Goal: Ask a question: Seek information or help from site administrators or community

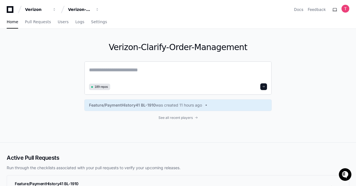
click at [142, 70] on textarea at bounding box center [178, 74] width 178 height 16
click at [128, 66] on textarea at bounding box center [178, 74] width 178 height 16
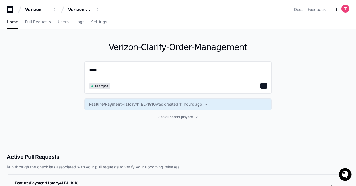
paste textarea "**********"
type textarea "**********"
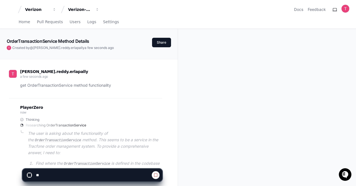
scroll to position [90, 0]
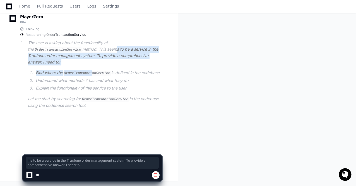
drag, startPoint x: 59, startPoint y: 49, endPoint x: 104, endPoint y: 87, distance: 58.4
click at [104, 87] on article "The user is asking about the functionality of the OrderTransactionService metho…" at bounding box center [95, 74] width 134 height 69
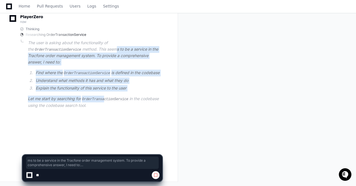
click at [104, 87] on article "The user is asking about the functionality of the OrderTransactionService metho…" at bounding box center [95, 74] width 134 height 69
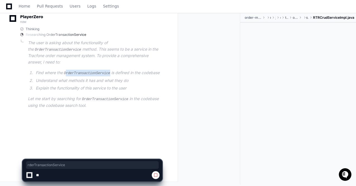
drag, startPoint x: 66, startPoint y: 65, endPoint x: 108, endPoint y: 66, distance: 41.9
click at [108, 71] on code "OrderTransactionService" at bounding box center [87, 73] width 49 height 5
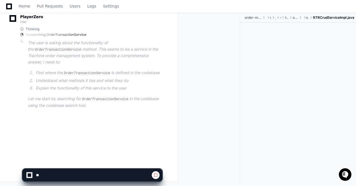
click at [92, 117] on div "teja.reddy.erlapally a few seconds ago get OrderTransactionService method funct…" at bounding box center [89, 62] width 164 height 186
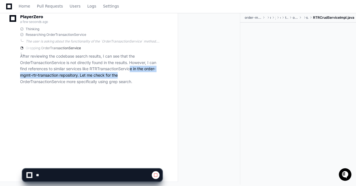
drag, startPoint x: 133, startPoint y: 66, endPoint x: 140, endPoint y: 81, distance: 17.0
click at [140, 81] on p "After reviewing the codebase search results, I can see that the OrderTransactio…" at bounding box center [91, 69] width 142 height 32
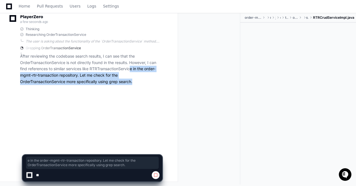
click at [140, 81] on p "After reviewing the codebase search results, I can see that the OrderTransactio…" at bounding box center [91, 69] width 142 height 32
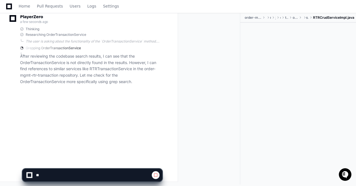
click at [140, 81] on p "After reviewing the codebase search results, I can see that the OrderTransactio…" at bounding box center [91, 69] width 142 height 32
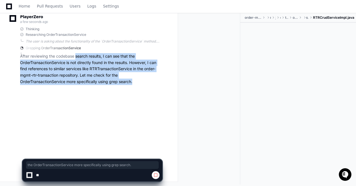
drag, startPoint x: 140, startPoint y: 81, endPoint x: 77, endPoint y: 57, distance: 67.6
click at [77, 57] on p "After reviewing the codebase search results, I can see that the OrderTransactio…" at bounding box center [91, 69] width 142 height 32
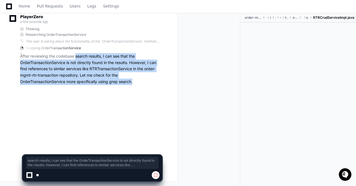
click at [77, 57] on p "After reviewing the codebase search results, I can see that the OrderTransactio…" at bounding box center [91, 69] width 142 height 32
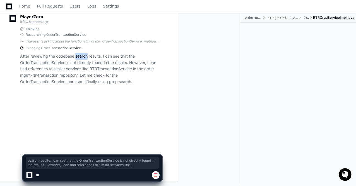
click at [77, 57] on p "After reviewing the codebase search results, I can see that the OrderTransactio…" at bounding box center [91, 69] width 142 height 32
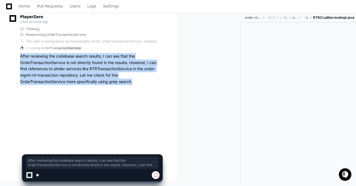
drag, startPoint x: 77, startPoint y: 57, endPoint x: 107, endPoint y: 89, distance: 44.0
click at [107, 89] on div "PlayerZero a few seconds ago Thinking Researching OrderTransactionService The u…" at bounding box center [85, 51] width 153 height 87
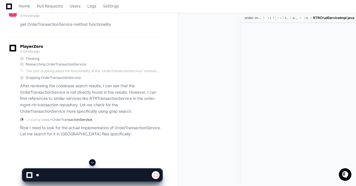
scroll to position [89, 0]
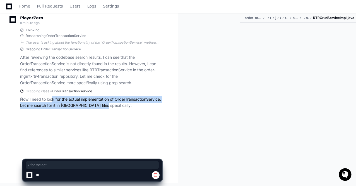
drag, startPoint x: 53, startPoint y: 101, endPoint x: 105, endPoint y: 103, distance: 51.9
click at [105, 103] on p "Now I need to look for the actual implementation of OrderTransactionService. Le…" at bounding box center [91, 102] width 142 height 13
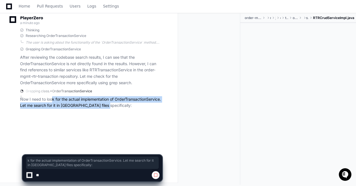
click at [105, 103] on p "Now I need to look for the actual implementation of OrderTransactionService. Le…" at bounding box center [91, 102] width 142 height 13
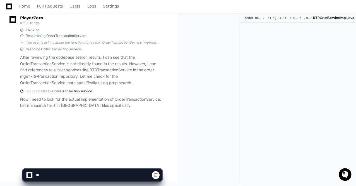
scroll to position [90, 0]
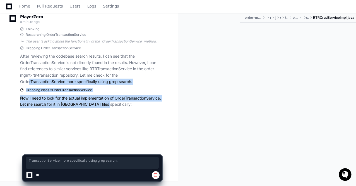
drag, startPoint x: 108, startPoint y: 108, endPoint x: 28, endPoint y: 80, distance: 84.6
click at [28, 80] on div "PlayerZero a minute ago Thinking Researching OrderTransactionService The user i…" at bounding box center [85, 62] width 153 height 109
click at [28, 80] on p "After reviewing the codebase search results, I can see that the OrderTransactio…" at bounding box center [91, 69] width 142 height 32
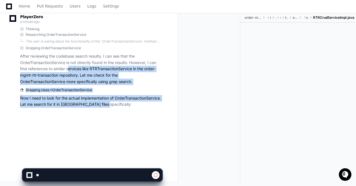
drag, startPoint x: 105, startPoint y: 105, endPoint x: 65, endPoint y: 68, distance: 55.3
click at [65, 68] on div "PlayerZero a minute ago Thinking Researching OrderTransactionService The user i…" at bounding box center [85, 62] width 153 height 109
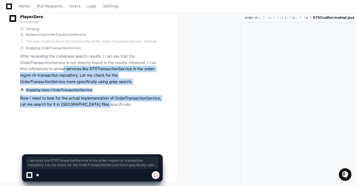
click at [65, 68] on p "After reviewing the codebase search results, I can see that the OrderTransactio…" at bounding box center [91, 69] width 142 height 32
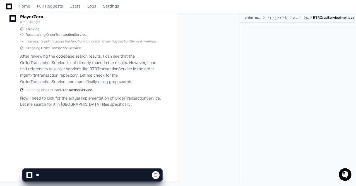
click at [235, 103] on div at bounding box center [212, 98] width 58 height 171
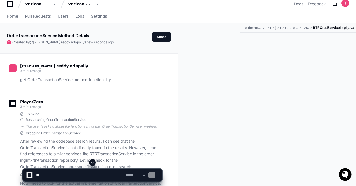
scroll to position [0, 0]
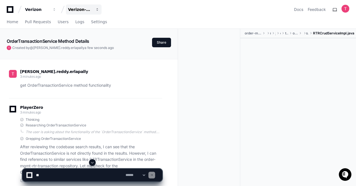
click at [88, 10] on div "Verizon-Clarify-Order-Management" at bounding box center [80, 10] width 24 height 6
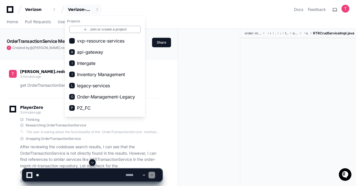
click at [199, 111] on div at bounding box center [212, 114] width 58 height 171
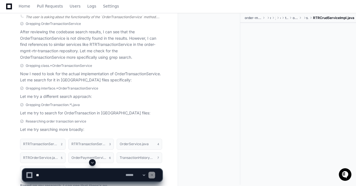
scroll to position [99, 0]
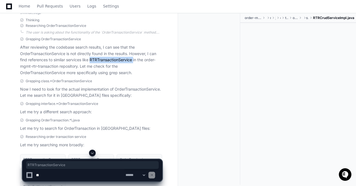
drag, startPoint x: 91, startPoint y: 58, endPoint x: 135, endPoint y: 60, distance: 43.9
click at [135, 60] on p "After reviewing the codebase search results, I can see that the OrderTransactio…" at bounding box center [91, 60] width 142 height 32
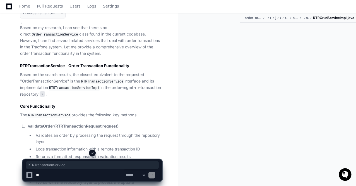
scroll to position [303, 0]
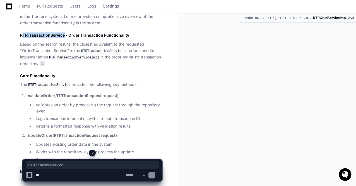
drag, startPoint x: 21, startPoint y: 35, endPoint x: 64, endPoint y: 35, distance: 42.7
click at [64, 35] on h2 "RTRTransactionService - Order Transaction Functionality" at bounding box center [91, 35] width 142 height 6
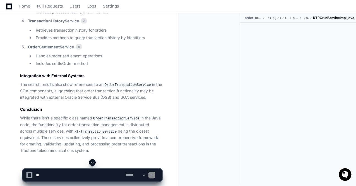
scroll to position [698, 0]
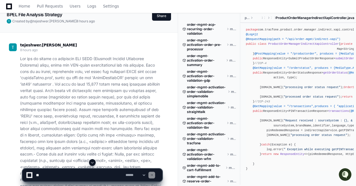
scroll to position [48, 0]
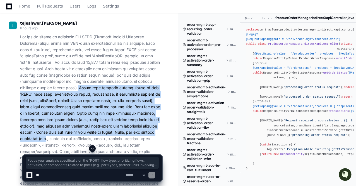
drag, startPoint x: 83, startPoint y: 87, endPoint x: 145, endPoint y: 132, distance: 76.0
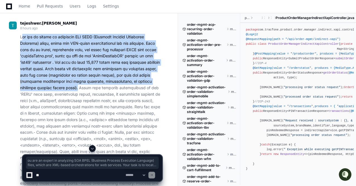
drag, startPoint x: 83, startPoint y: 87, endPoint x: 21, endPoint y: 39, distance: 77.9
drag, startPoint x: 81, startPoint y: 87, endPoint x: 18, endPoint y: 38, distance: 80.3
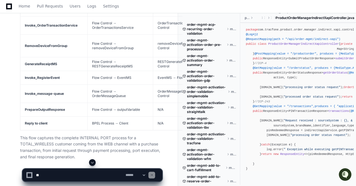
scroll to position [5835, 0]
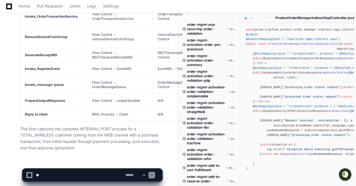
click at [62, 173] on textarea at bounding box center [80, 175] width 90 height 12
type textarea "*"
paste textarea "**********"
type textarea "**********"
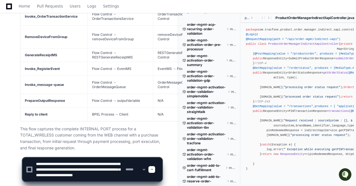
scroll to position [6, 0]
click at [87, 177] on textarea at bounding box center [80, 168] width 90 height 23
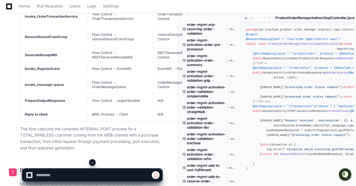
scroll to position [5916, 0]
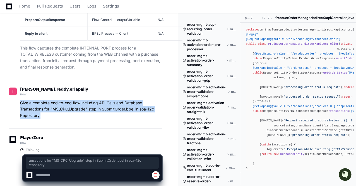
drag, startPoint x: 47, startPoint y: 109, endPoint x: 19, endPoint y: 95, distance: 31.8
click at [19, 95] on div "[PERSON_NAME].reddy.erlapally now Give a complete end-to-end flow including API…" at bounding box center [85, 104] width 153 height 48
click at [19, 100] on div "Give a complete end-to-end flow including API Calls and Database Transactions f…" at bounding box center [85, 109] width 153 height 19
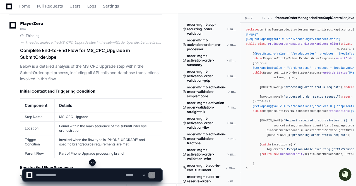
scroll to position [5986, 0]
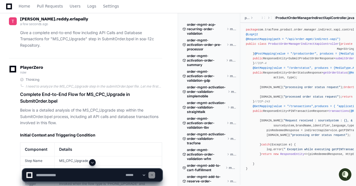
drag, startPoint x: 18, startPoint y: 88, endPoint x: 75, endPoint y: 114, distance: 63.2
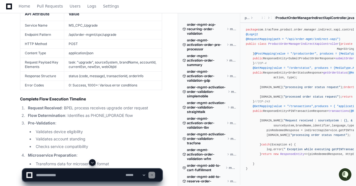
scroll to position [7132, 0]
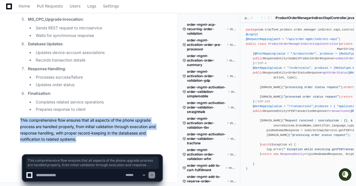
drag, startPoint x: 21, startPoint y: 119, endPoint x: 81, endPoint y: 138, distance: 63.2
click at [81, 138] on p "This comprehensive flow ensures that all aspects of the phone upgrade process a…" at bounding box center [91, 129] width 142 height 25
drag, startPoint x: 76, startPoint y: 137, endPoint x: 17, endPoint y: 120, distance: 61.4
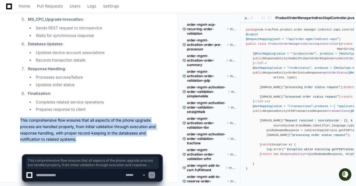
drag, startPoint x: 17, startPoint y: 120, endPoint x: 80, endPoint y: 137, distance: 64.4
click at [80, 137] on p "This comprehensive flow ensures that all aspects of the phone upgrade process a…" at bounding box center [91, 129] width 142 height 25
drag, startPoint x: 80, startPoint y: 137, endPoint x: 18, endPoint y: 117, distance: 64.2
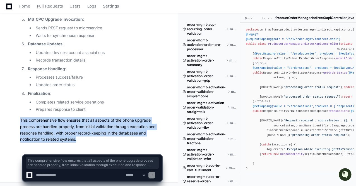
drag, startPoint x: 97, startPoint y: 137, endPoint x: 21, endPoint y: 120, distance: 77.7
click at [21, 120] on p "This comprehensive flow ensures that all aspects of the phone upgrade process a…" at bounding box center [91, 129] width 142 height 25
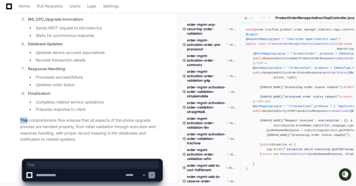
click at [21, 120] on p "This comprehensive flow ensures that all aspects of the phone upgrade process a…" at bounding box center [91, 129] width 142 height 25
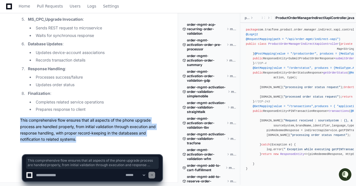
drag, startPoint x: 21, startPoint y: 120, endPoint x: 90, endPoint y: 143, distance: 73.3
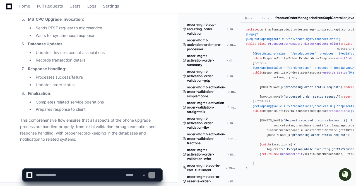
click at [92, 174] on textarea at bounding box center [80, 175] width 90 height 12
click at [72, 176] on textarea at bounding box center [80, 175] width 90 height 12
paste textarea "**********"
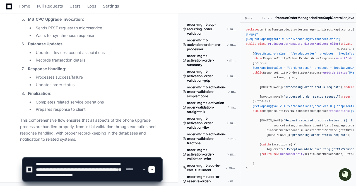
scroll to position [2, 0]
click at [82, 179] on textarea at bounding box center [80, 168] width 90 height 23
drag, startPoint x: 66, startPoint y: 163, endPoint x: 98, endPoint y: 161, distance: 31.3
click at [98, 161] on textarea at bounding box center [80, 168] width 90 height 23
drag, startPoint x: 41, startPoint y: 174, endPoint x: 35, endPoint y: 167, distance: 10.1
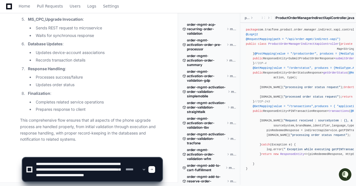
click at [35, 167] on div "**********" at bounding box center [92, 168] width 133 height 23
type textarea "**********"
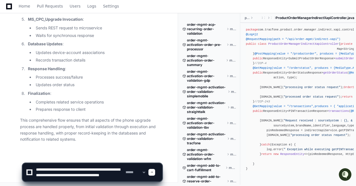
scroll to position [6, 0]
click at [82, 174] on textarea at bounding box center [80, 172] width 90 height 18
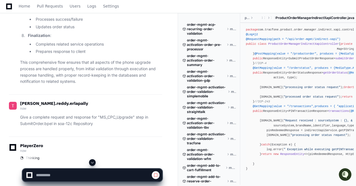
scroll to position [7207, 0]
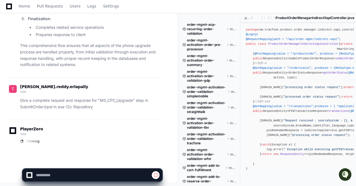
click at [68, 107] on p "Give a complete request and response for "MS_CPC_Upgrade" step in SubmitOrder.b…" at bounding box center [91, 103] width 142 height 13
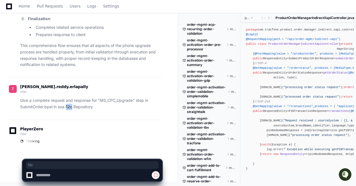
click at [68, 107] on p "Give a complete request and response for "MS_CPC_Upgrade" step in SubmitOrder.b…" at bounding box center [91, 103] width 142 height 13
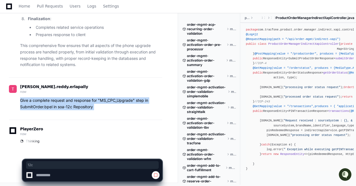
click at [68, 107] on p "Give a complete request and response for "MS_CPC_Upgrade" step in SubmitOrder.b…" at bounding box center [91, 103] width 142 height 13
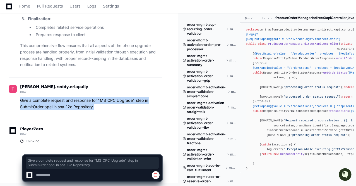
drag, startPoint x: 68, startPoint y: 107, endPoint x: 53, endPoint y: 100, distance: 16.2
click at [53, 100] on p "Give a complete request and response for "MS_CPC_Upgrade" step in SubmitOrder.b…" at bounding box center [91, 103] width 142 height 13
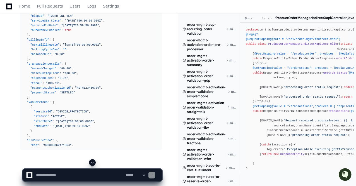
scroll to position [7855, 0]
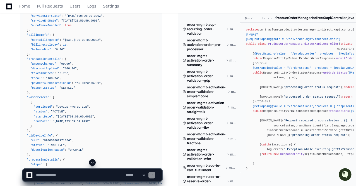
click at [91, 163] on span at bounding box center [92, 162] width 4 height 4
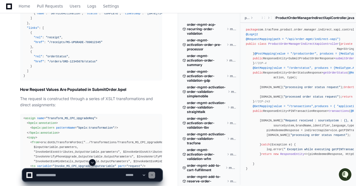
scroll to position [8025, 0]
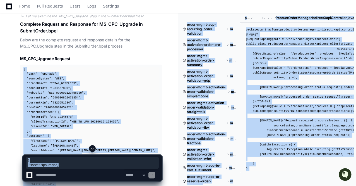
scroll to position [7342, 0]
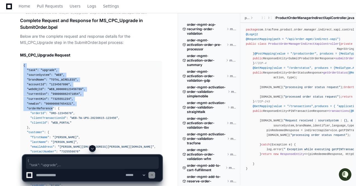
drag, startPoint x: 24, startPoint y: 67, endPoint x: 52, endPoint y: 106, distance: 48.2
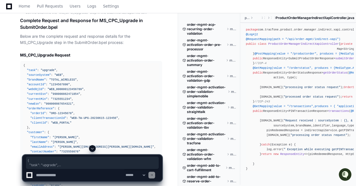
click at [54, 107] on span ":" at bounding box center [55, 108] width 2 height 3
